Goal: Task Accomplishment & Management: Complete application form

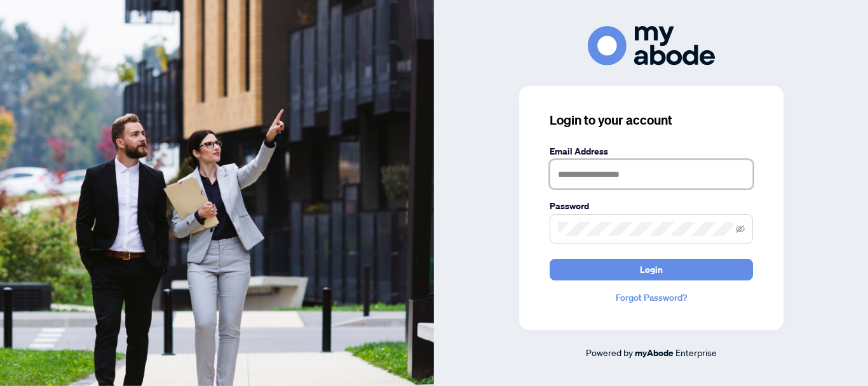
click at [591, 179] on input "text" at bounding box center [651, 173] width 203 height 29
type input "**********"
click at [550, 259] on button "Login" at bounding box center [651, 270] width 203 height 22
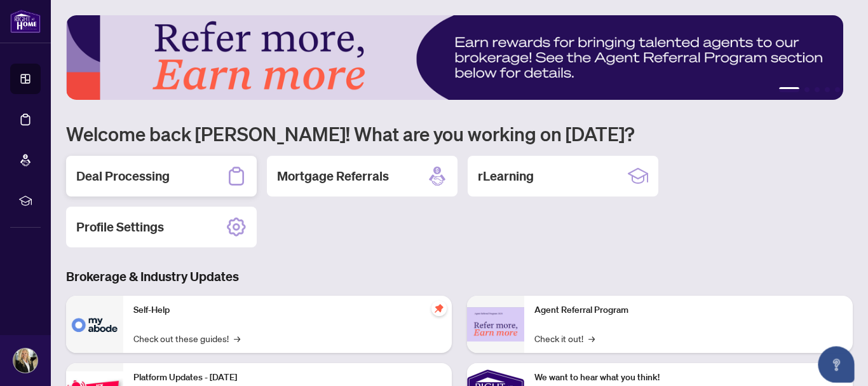
click at [133, 173] on h2 "Deal Processing" at bounding box center [122, 176] width 93 height 18
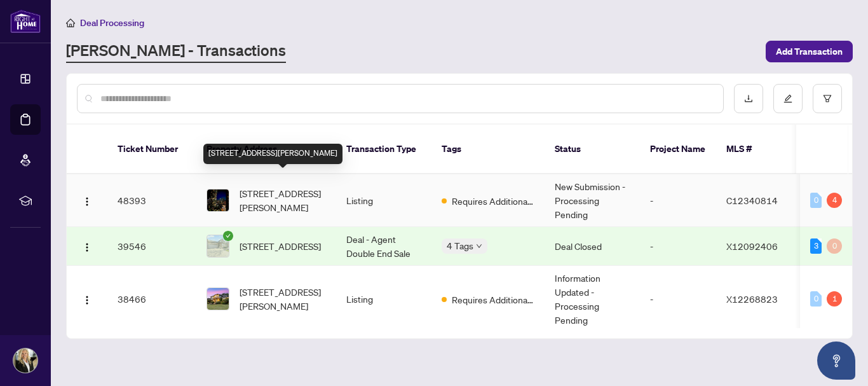
click at [255, 186] on span "[STREET_ADDRESS][PERSON_NAME]" at bounding box center [283, 200] width 86 height 28
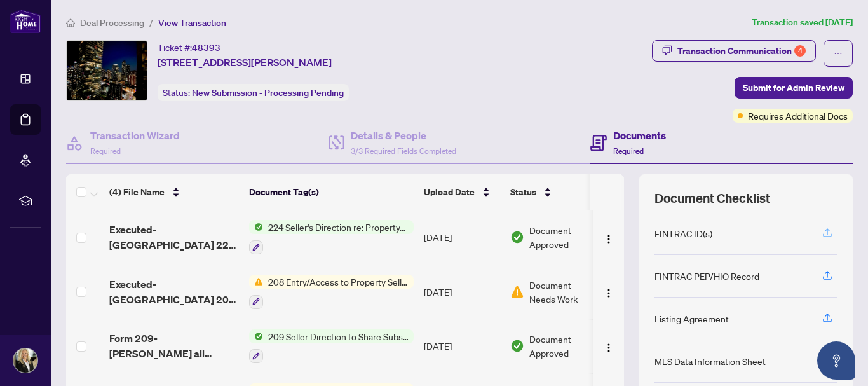
click at [822, 233] on icon "button" at bounding box center [827, 232] width 11 height 11
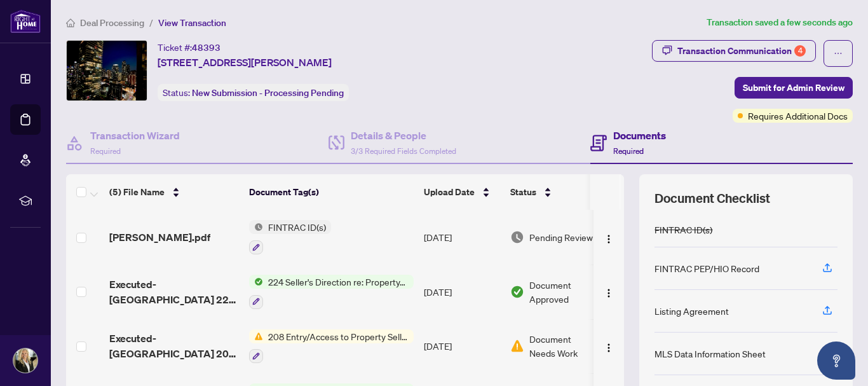
click at [288, 229] on span "FINTRAC ID(s)" at bounding box center [297, 227] width 68 height 14
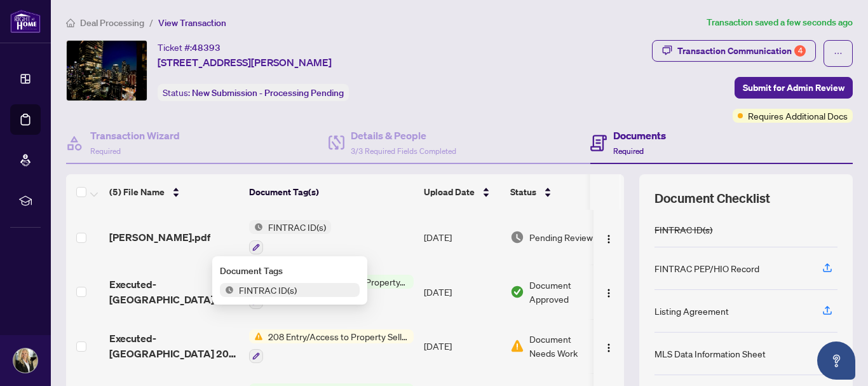
click at [394, 207] on th "Document Tag(s)" at bounding box center [331, 192] width 175 height 36
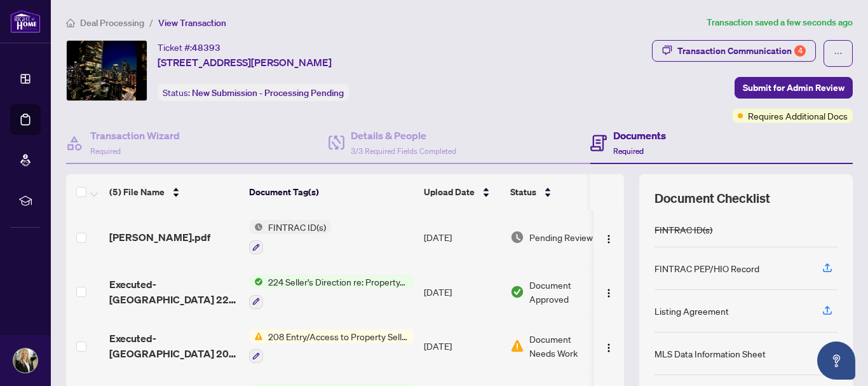
scroll to position [165, 0]
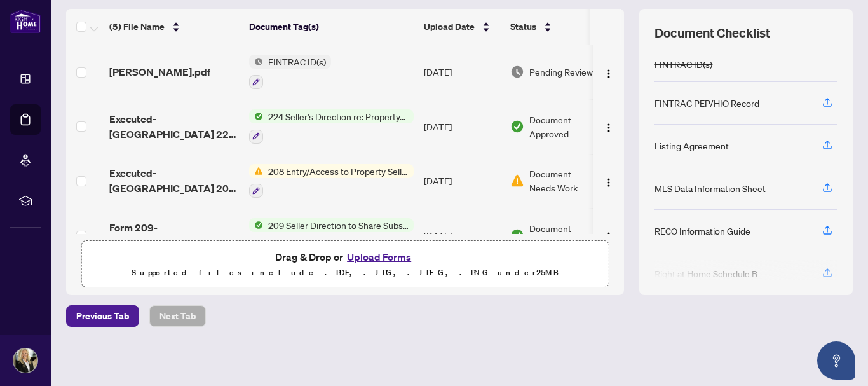
click at [368, 255] on button "Upload Forms" at bounding box center [379, 256] width 72 height 17
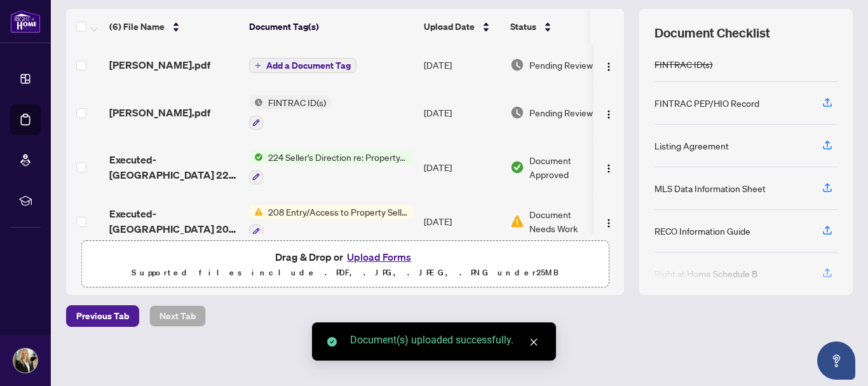
click at [377, 254] on button "Upload Forms" at bounding box center [379, 256] width 72 height 17
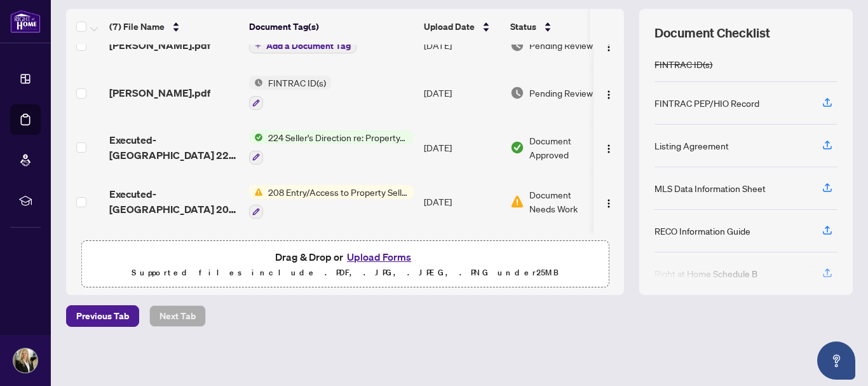
scroll to position [0, 0]
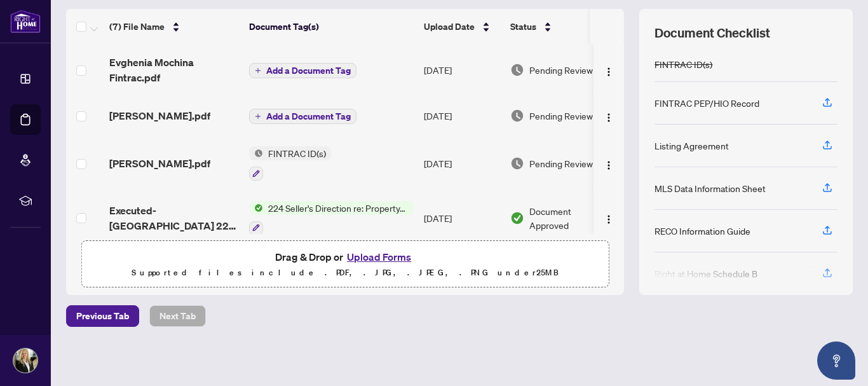
click at [369, 256] on button "Upload Forms" at bounding box center [379, 256] width 72 height 17
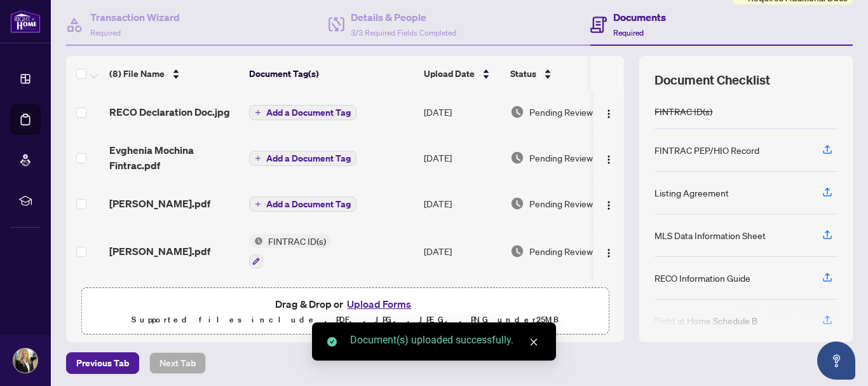
scroll to position [102, 0]
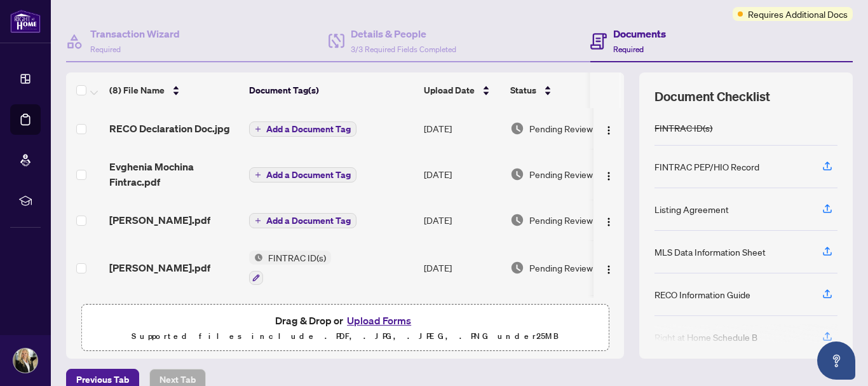
click at [328, 125] on span "Add a Document Tag" at bounding box center [308, 129] width 85 height 9
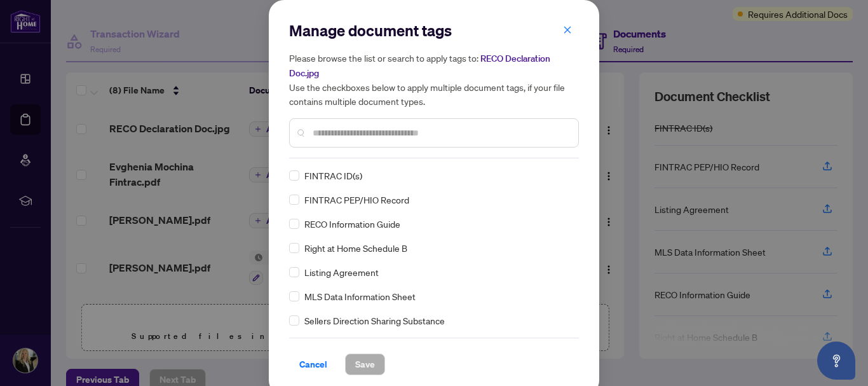
click at [354, 224] on span "RECO Information Guide" at bounding box center [352, 224] width 96 height 14
click at [362, 361] on span "Save" at bounding box center [365, 364] width 20 height 20
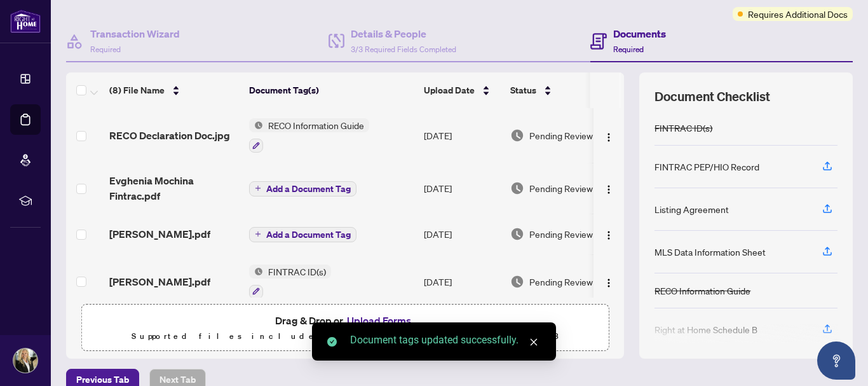
click at [315, 186] on span "Add a Document Tag" at bounding box center [308, 188] width 85 height 9
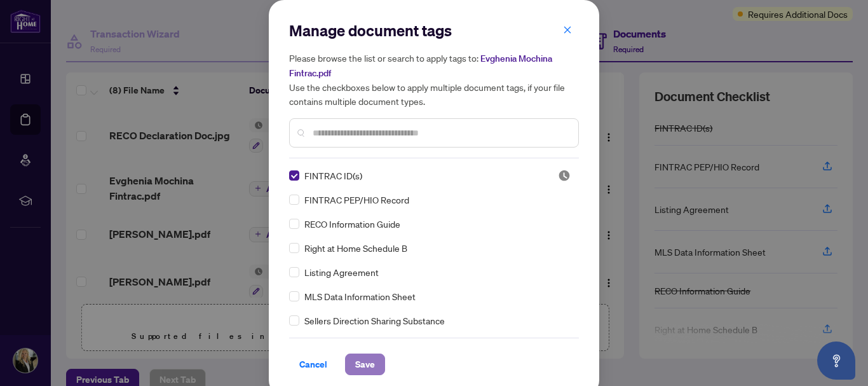
click at [359, 361] on span "Save" at bounding box center [365, 364] width 20 height 20
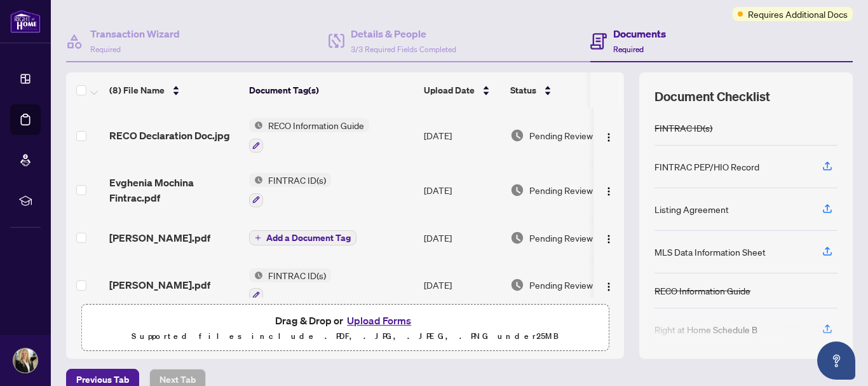
click at [305, 240] on span "Add a Document Tag" at bounding box center [308, 237] width 85 height 9
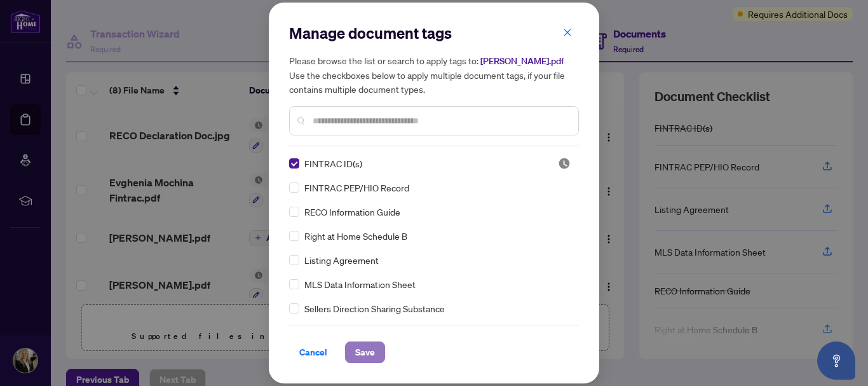
click at [363, 355] on span "Save" at bounding box center [365, 352] width 20 height 20
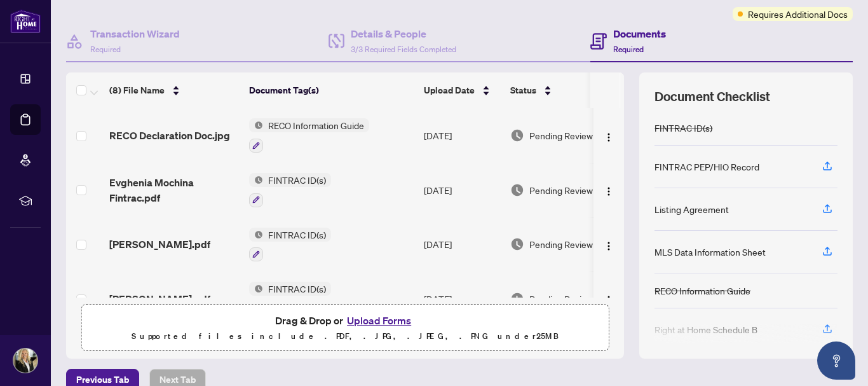
scroll to position [0, 0]
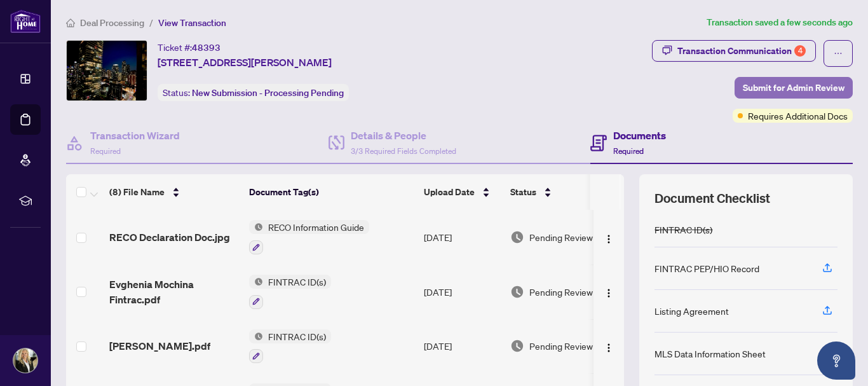
click at [743, 88] on span "Submit for Admin Review" at bounding box center [794, 88] width 102 height 20
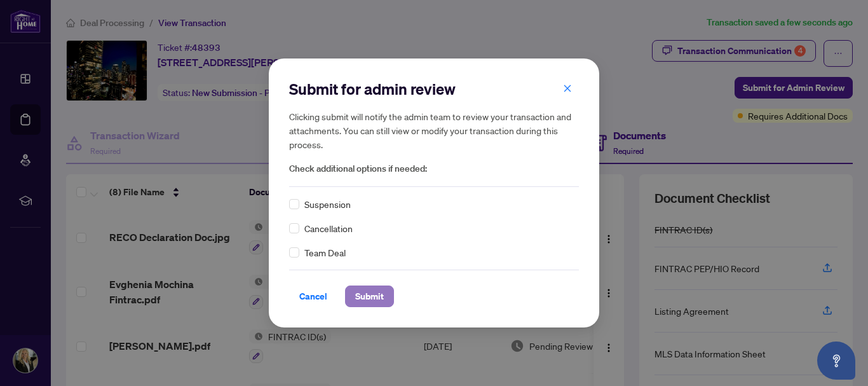
click at [374, 296] on span "Submit" at bounding box center [369, 296] width 29 height 20
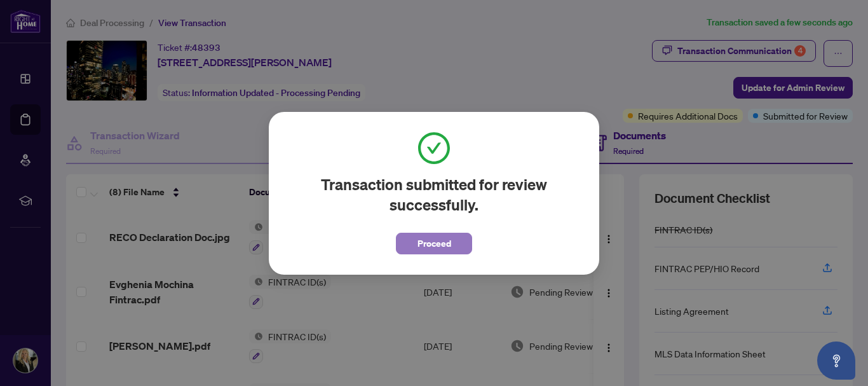
click at [436, 240] on span "Proceed" at bounding box center [434, 243] width 34 height 20
